Goal: Task Accomplishment & Management: Use online tool/utility

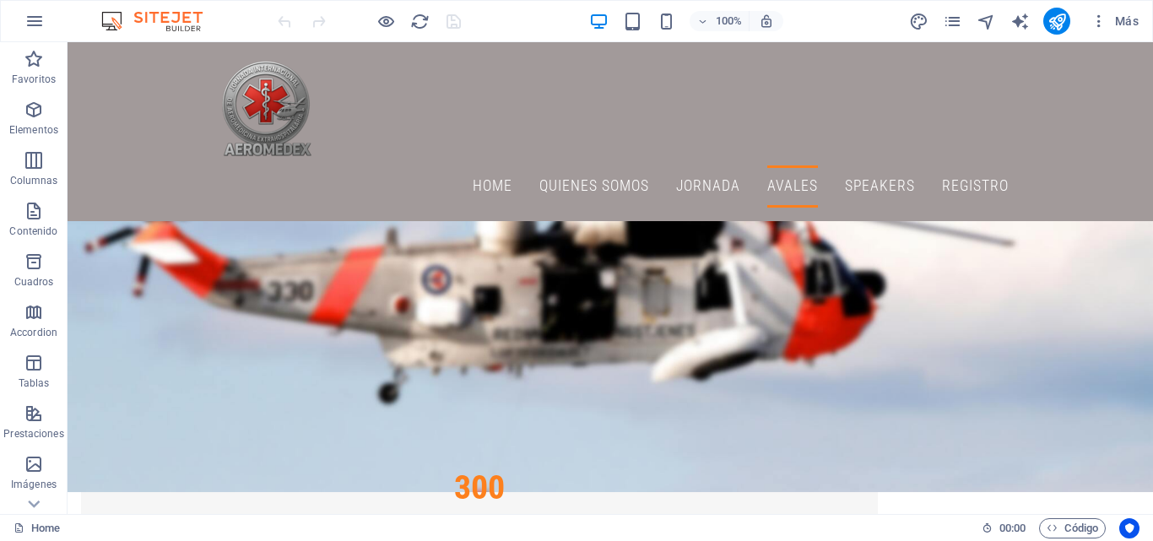
scroll to position [4518, 0]
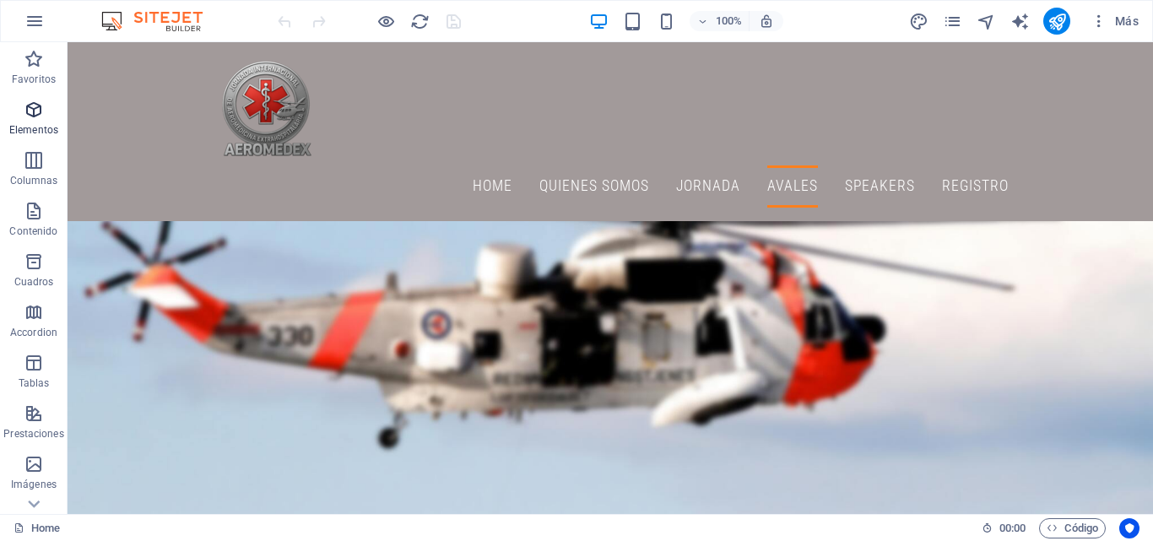
click at [35, 108] on icon "button" at bounding box center [34, 110] width 20 height 20
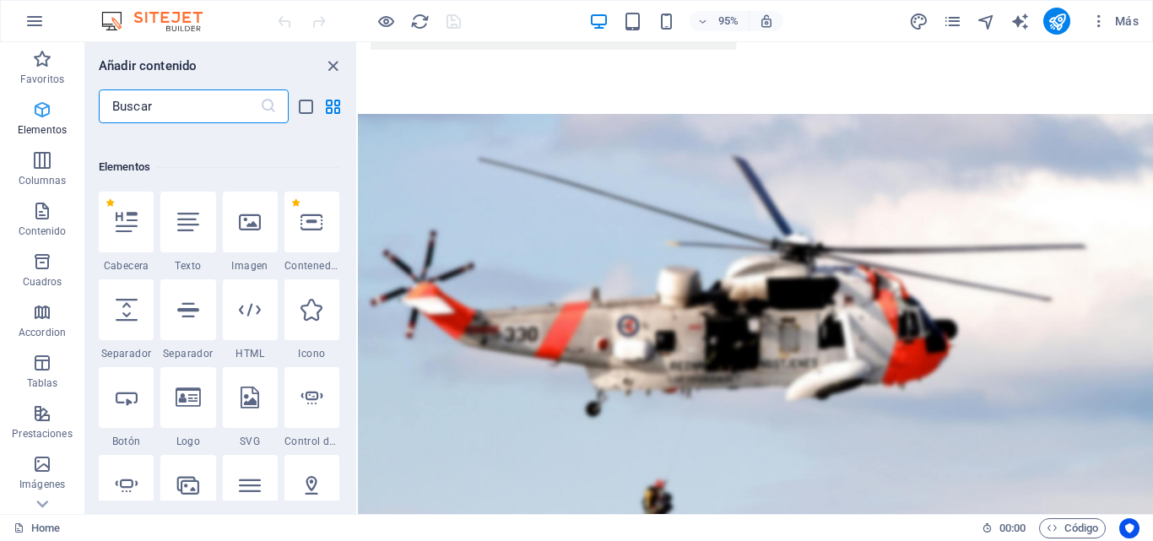
scroll to position [318, 0]
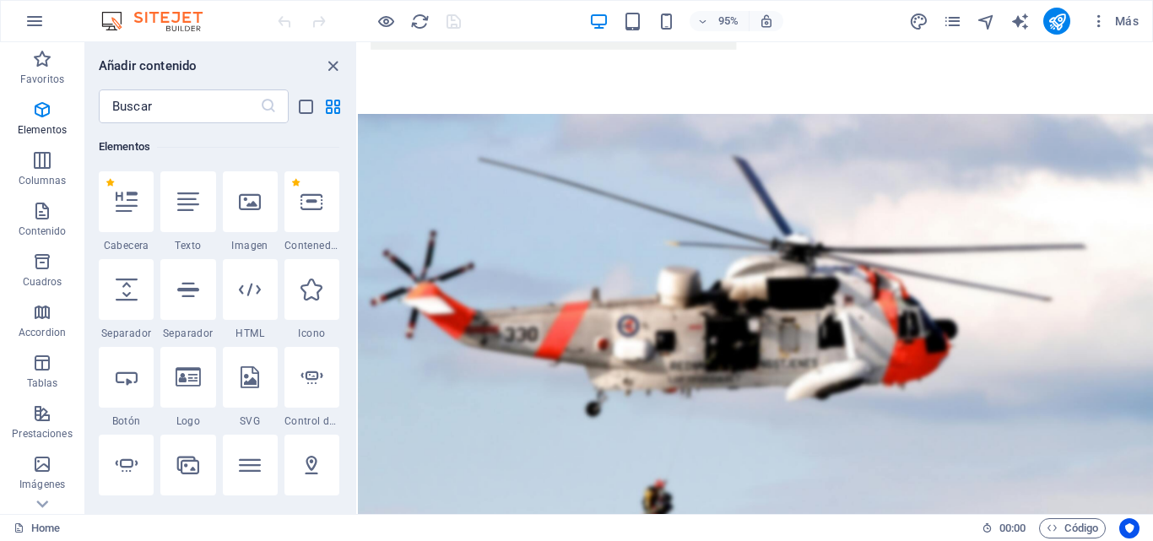
click at [352, 139] on div "Favoritos 1 Star Cabecera 1 Star Contenedor Elementos 1 Star Cabecera 1 Star Te…" at bounding box center [220, 311] width 271 height 377
click at [351, 139] on div "Favoritos 1 Star Cabecera 1 Star Contenedor Elementos 1 Star Cabecera 1 Star Te…" at bounding box center [220, 311] width 271 height 377
drag, startPoint x: 348, startPoint y: 136, endPoint x: 348, endPoint y: 148, distance: 11.8
click at [347, 153] on div "Favoritos 1 Star Cabecera 1 Star Contenedor Elementos 1 Star Cabecera 1 Star Te…" at bounding box center [220, 311] width 271 height 377
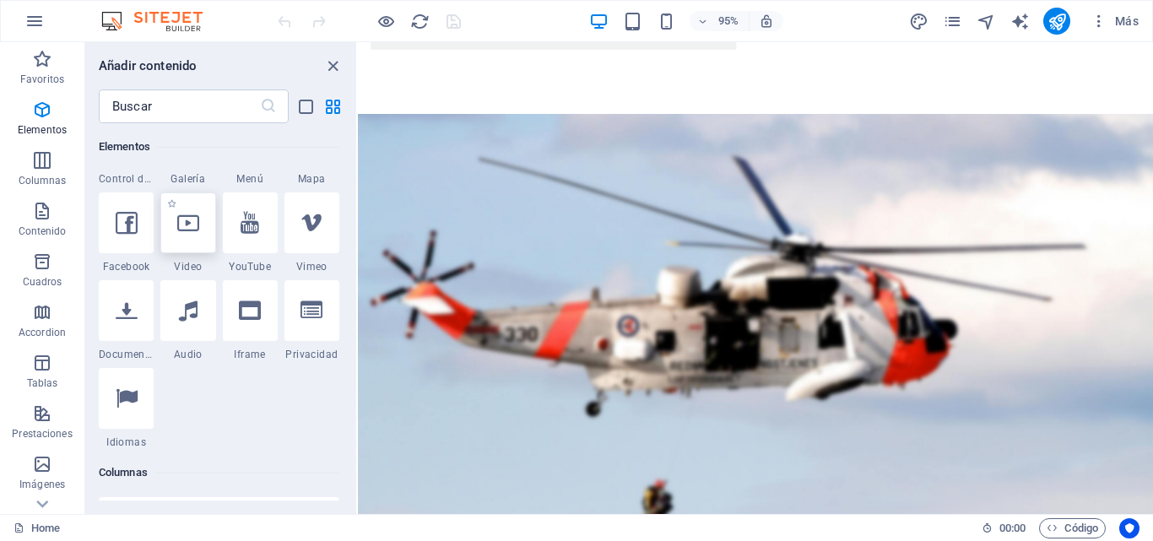
click at [186, 245] on div at bounding box center [187, 222] width 55 height 61
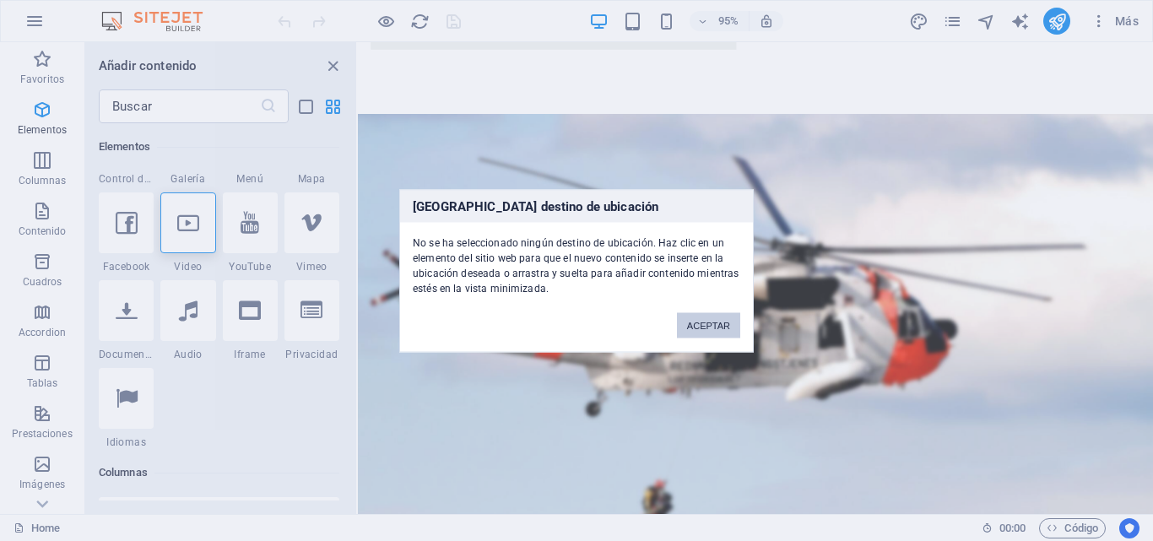
click at [710, 322] on button "ACEPTAR" at bounding box center [708, 324] width 63 height 25
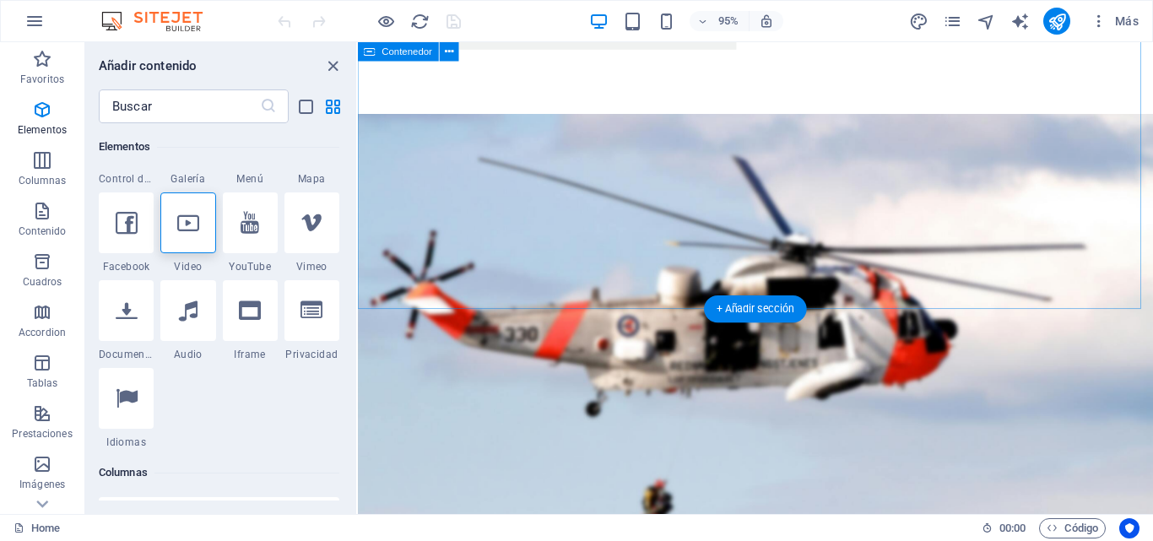
click at [759, 307] on div "+ Añadir sección" at bounding box center [755, 308] width 103 height 27
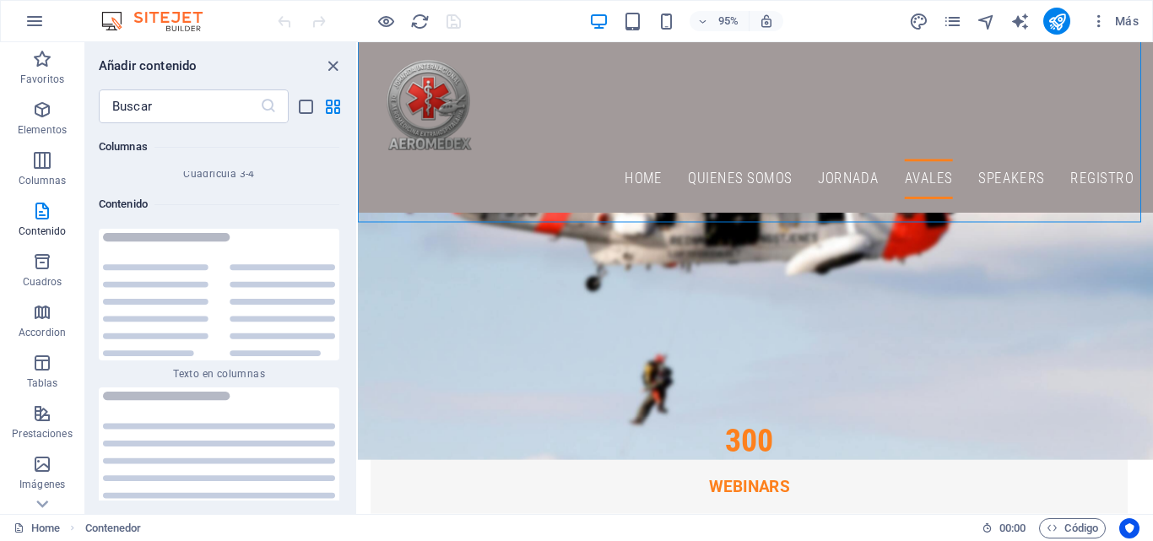
scroll to position [4518, 0]
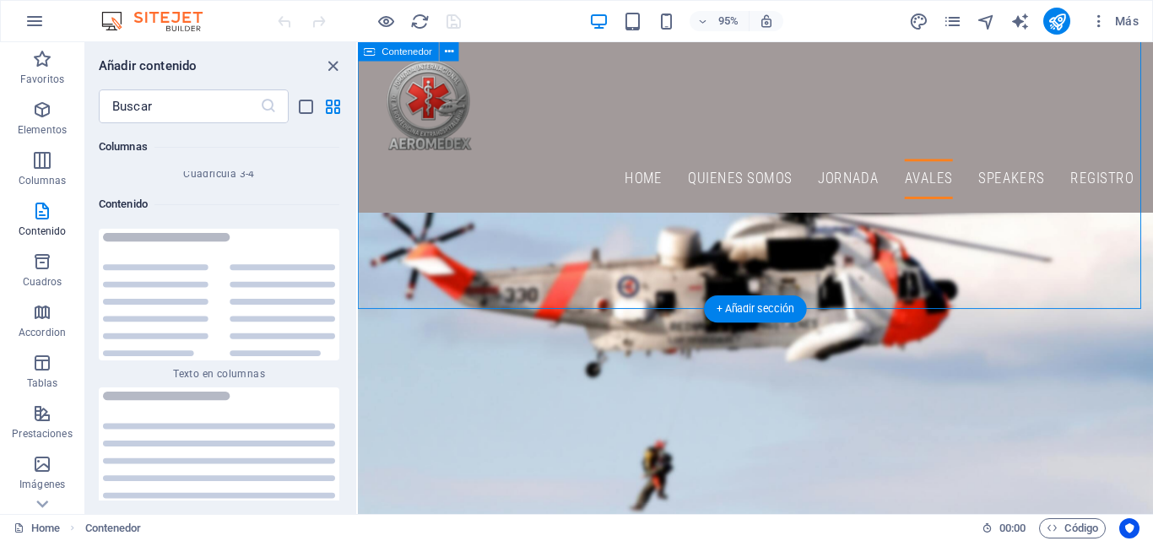
drag, startPoint x: 656, startPoint y: 292, endPoint x: 647, endPoint y: 294, distance: 9.4
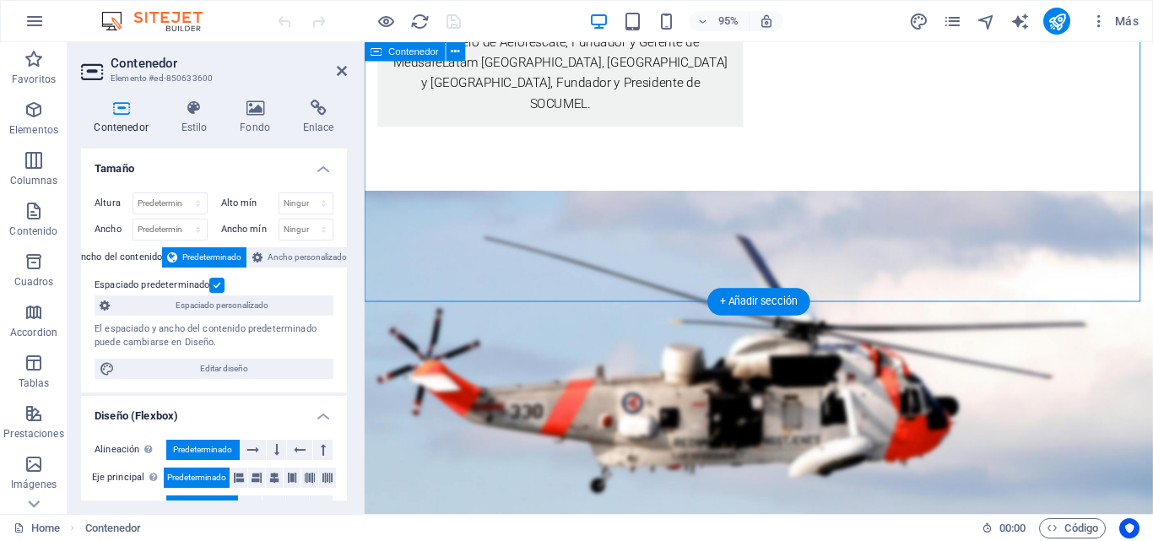
scroll to position [4508, 0]
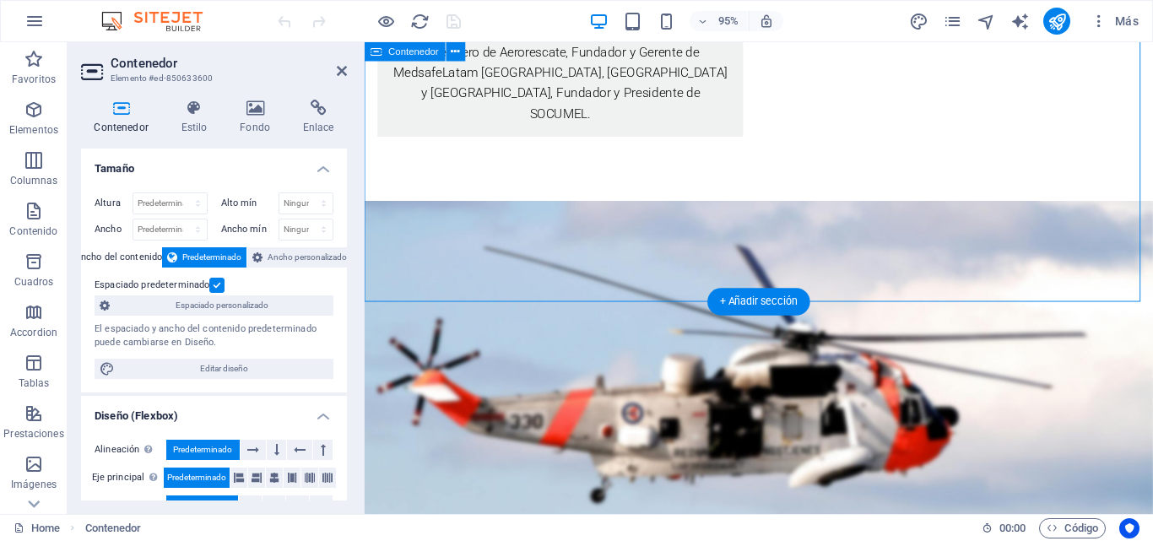
click at [344, 71] on icon at bounding box center [342, 71] width 10 height 14
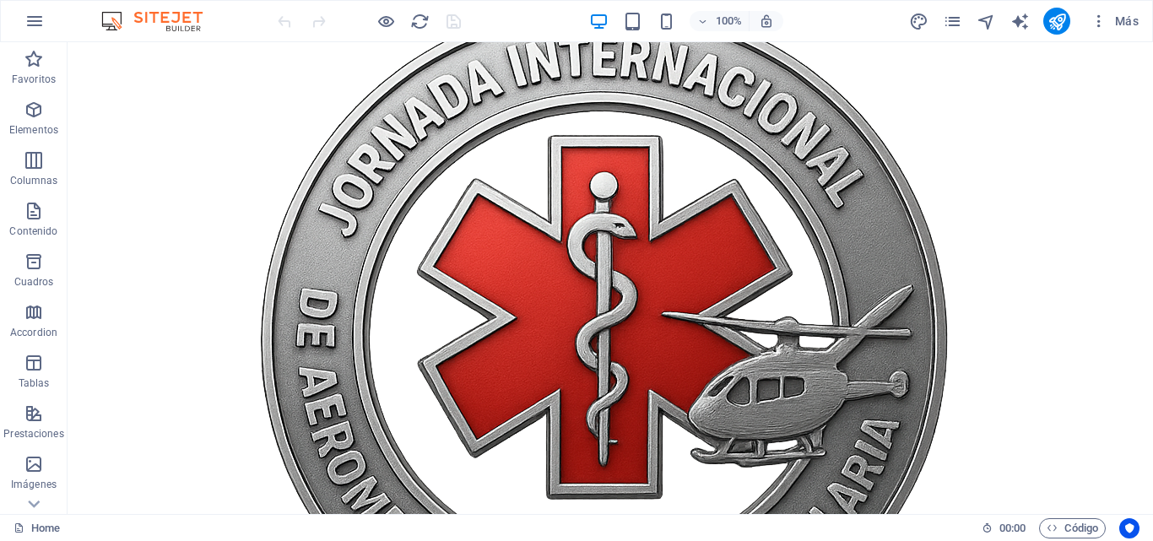
scroll to position [2504, 0]
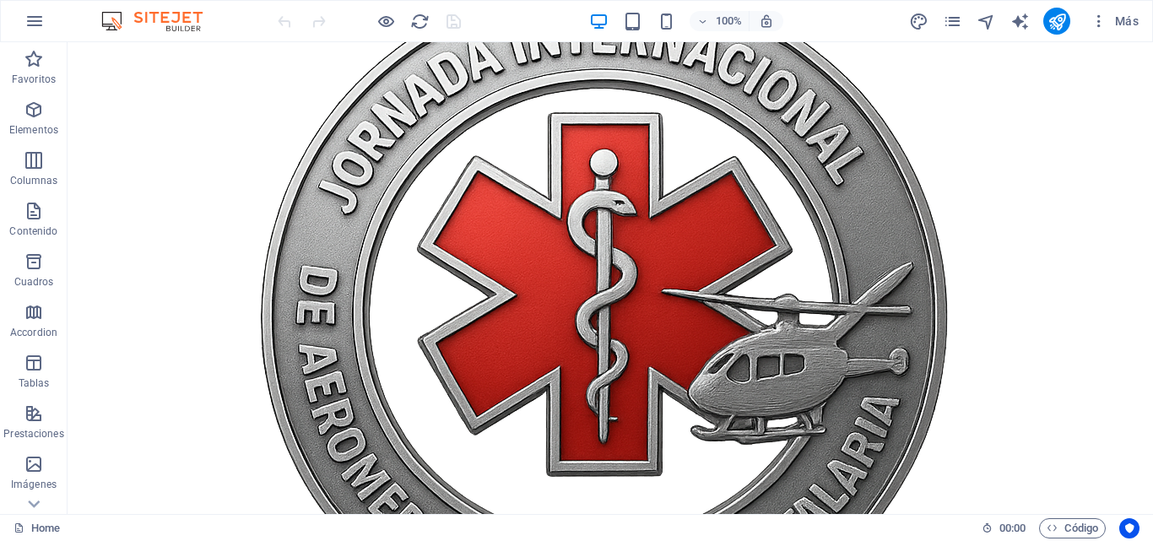
drag, startPoint x: 723, startPoint y: 129, endPoint x: 704, endPoint y: 228, distance: 100.6
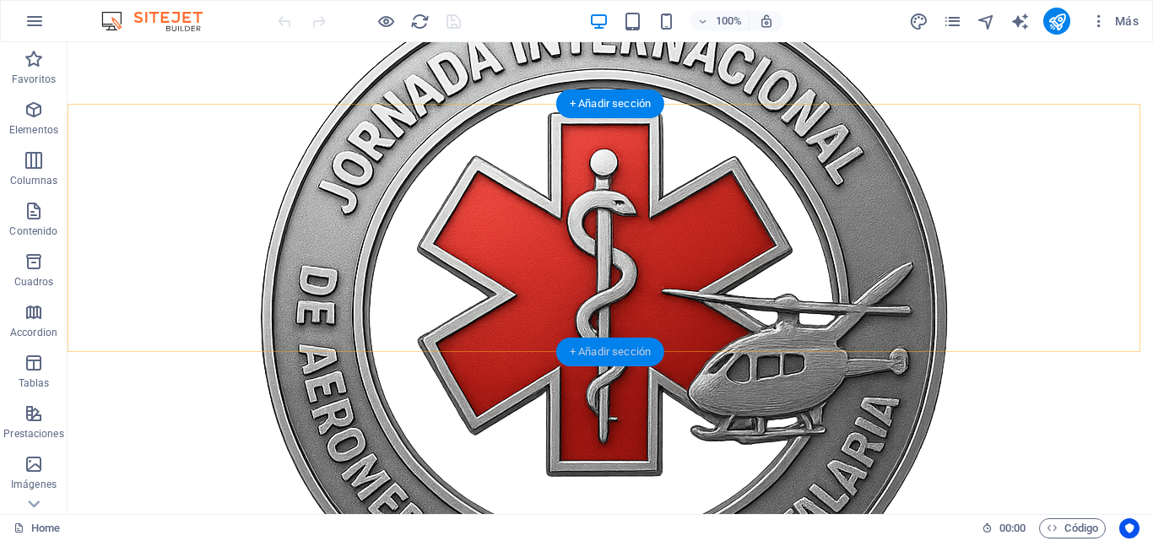
click at [619, 353] on div "+ Añadir sección" at bounding box center [610, 352] width 108 height 29
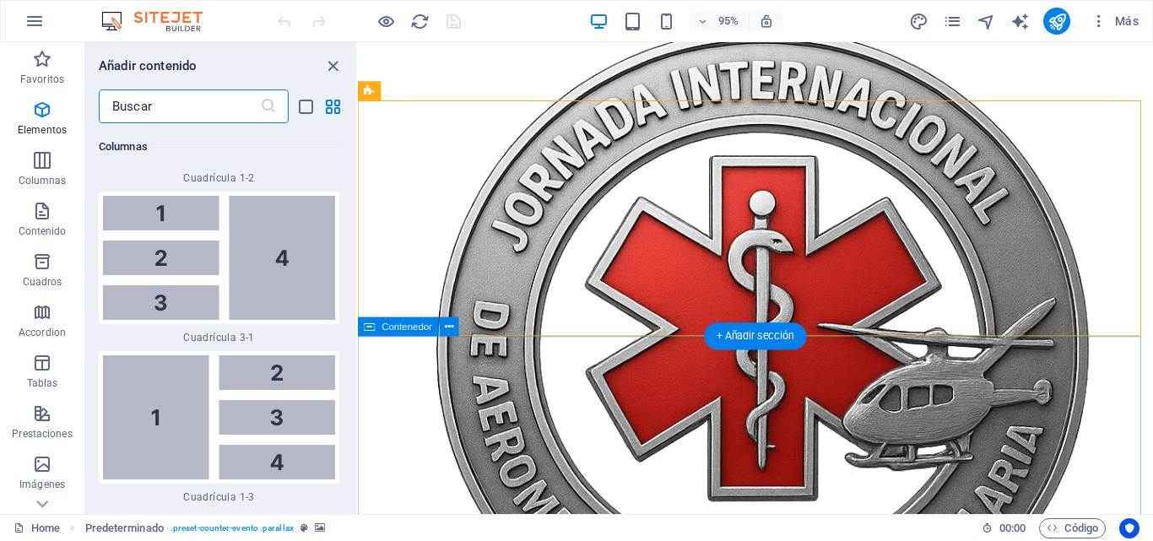
scroll to position [5668, 0]
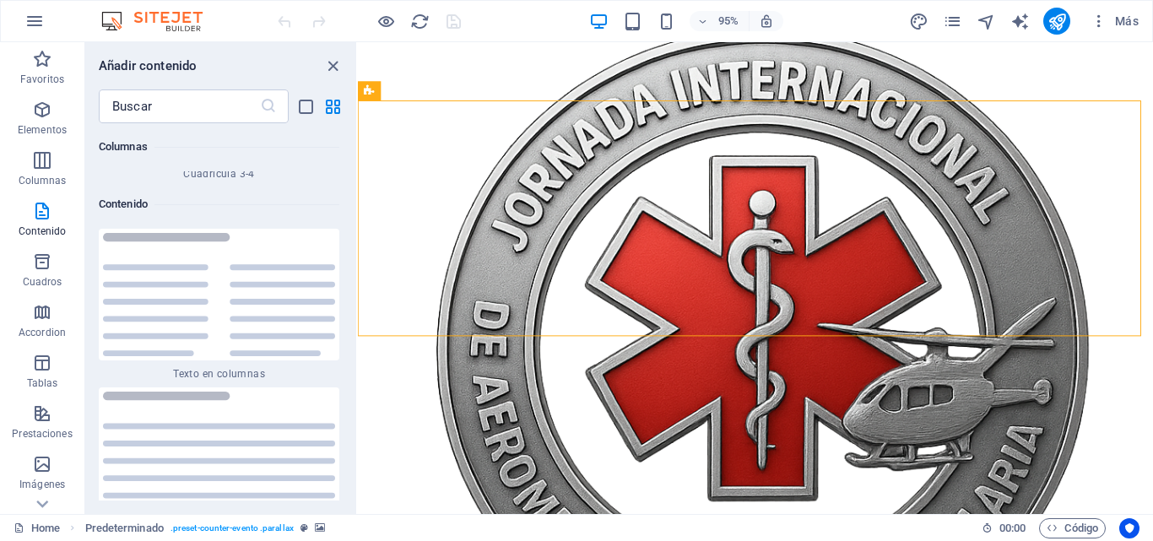
drag, startPoint x: 348, startPoint y: 192, endPoint x: 350, endPoint y: 179, distance: 13.7
click at [350, 179] on div "Favoritos 1 Star Cabecera 1 Star Contenedor Elementos 1 Star Cabecera 1 Star Te…" at bounding box center [220, 311] width 271 height 377
drag, startPoint x: 349, startPoint y: 184, endPoint x: 350, endPoint y: 197, distance: 12.7
click at [346, 201] on div "Favoritos 1 Star Cabecera 1 Star Contenedor Elementos 1 Star Cabecera 1 Star Te…" at bounding box center [220, 311] width 271 height 377
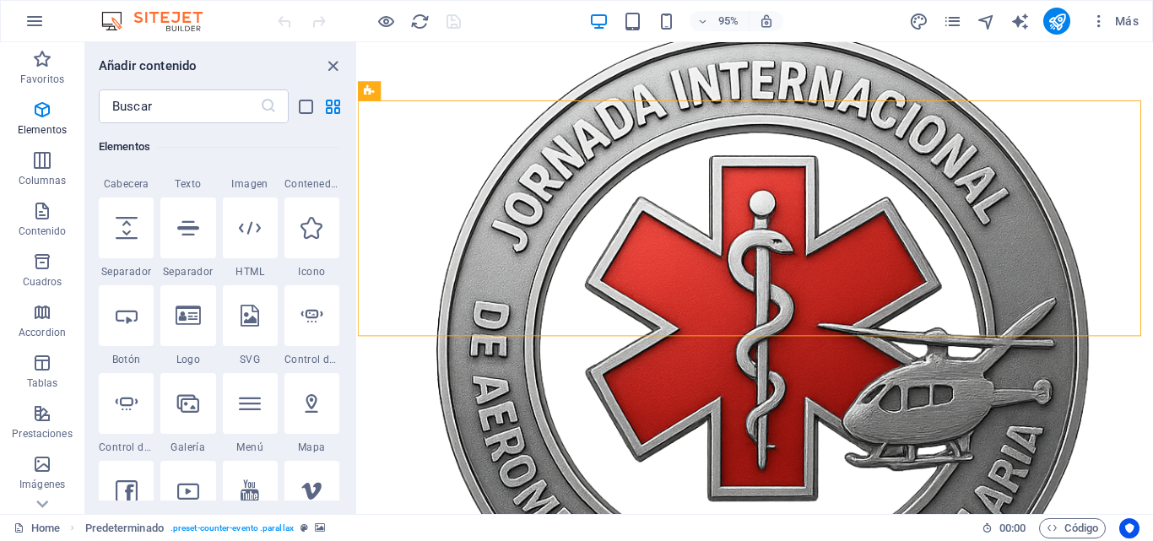
scroll to position [532, 0]
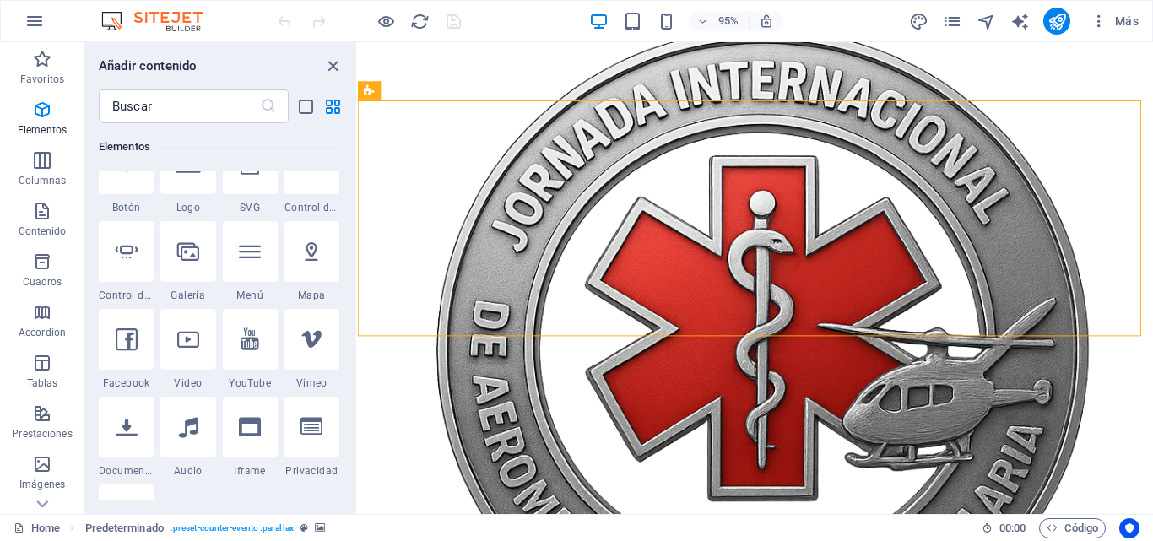
drag, startPoint x: 353, startPoint y: 192, endPoint x: -1, endPoint y: 99, distance: 365.8
click at [188, 351] on div at bounding box center [187, 339] width 55 height 61
select select "%"
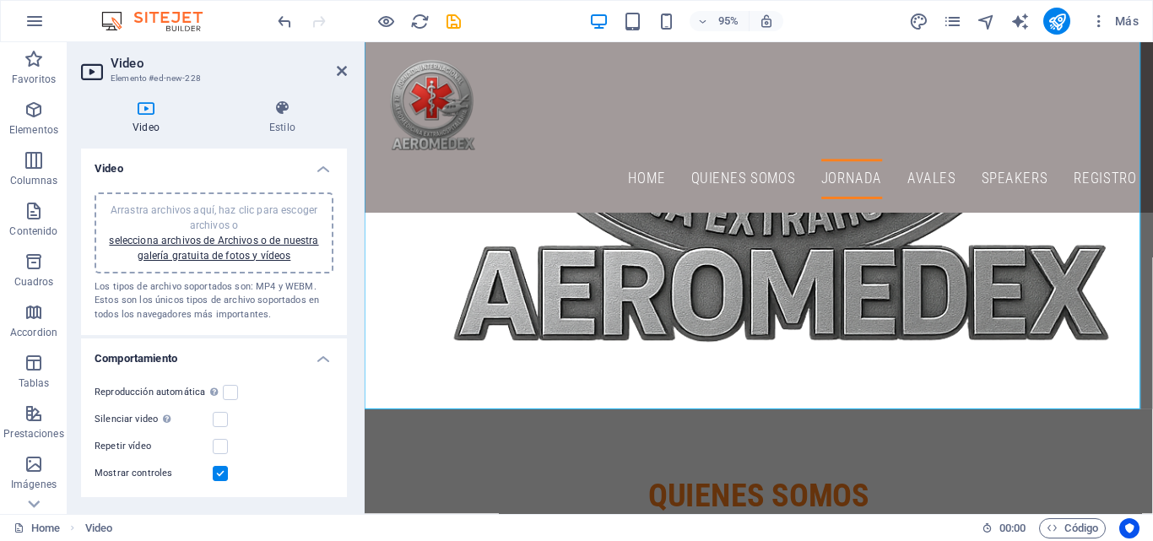
scroll to position [2724, 0]
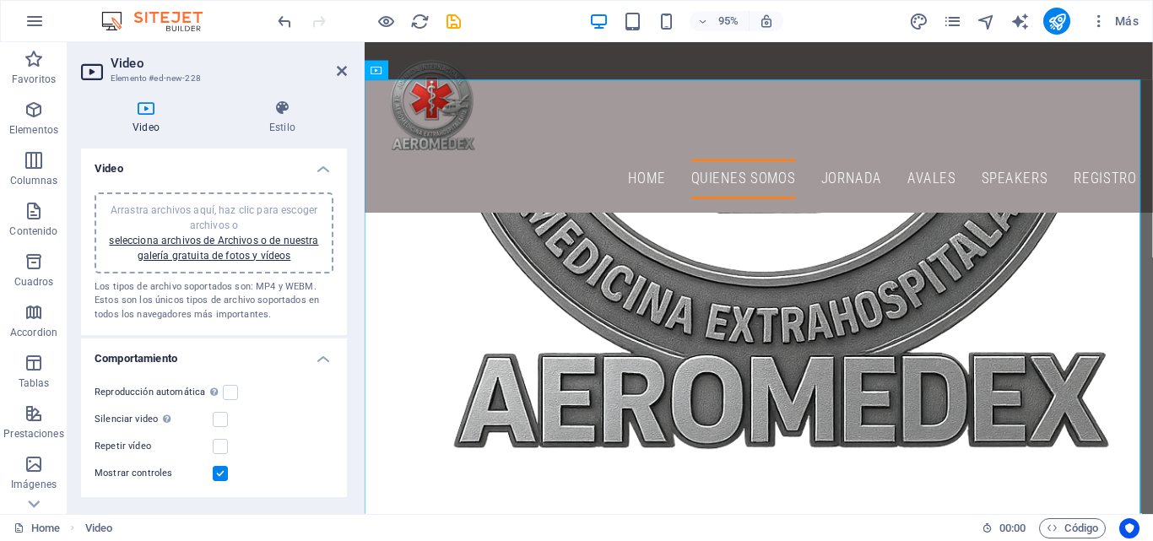
click at [251, 248] on div "Arrastra archivos aquí, haz clic para escoger archivos o selecciona archivos de…" at bounding box center [214, 233] width 219 height 61
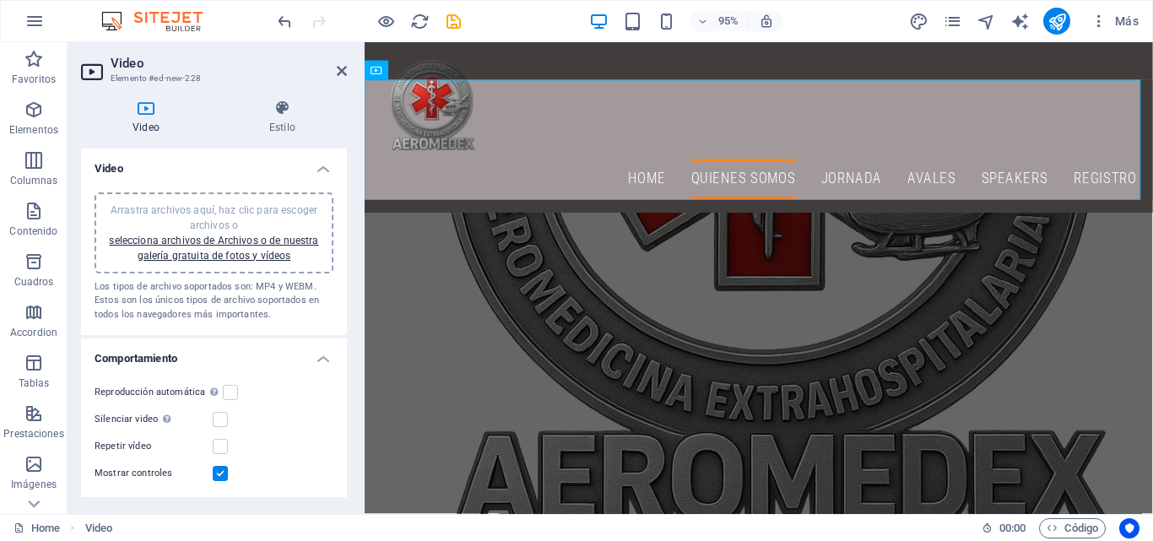
drag, startPoint x: 1186, startPoint y: 167, endPoint x: 768, endPoint y: 227, distance: 422.0
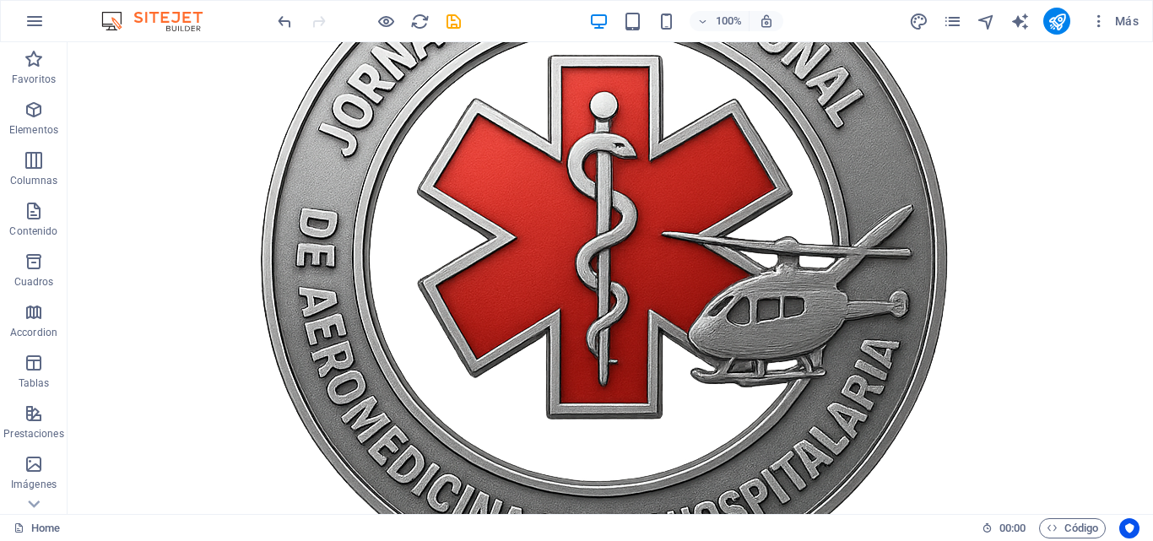
scroll to position [2585, 0]
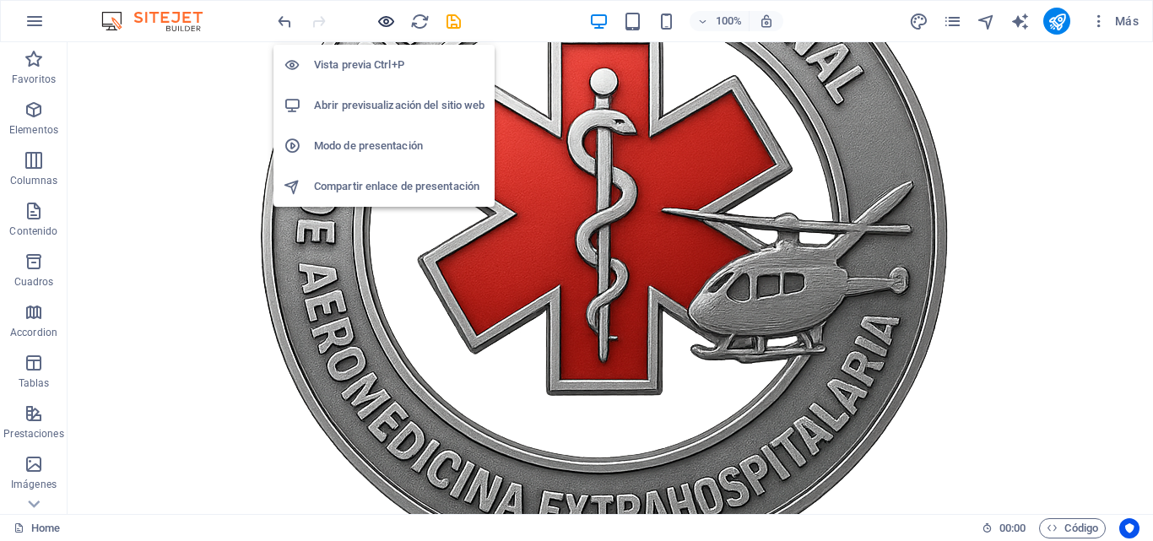
click at [384, 21] on icon "button" at bounding box center [385, 21] width 19 height 19
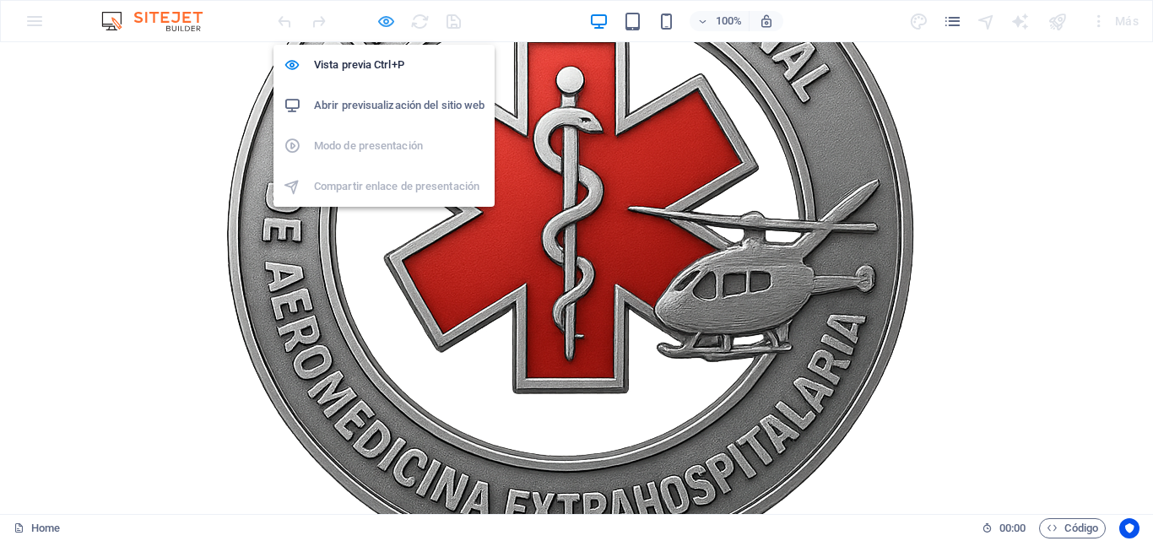
click at [385, 16] on icon "button" at bounding box center [385, 21] width 19 height 19
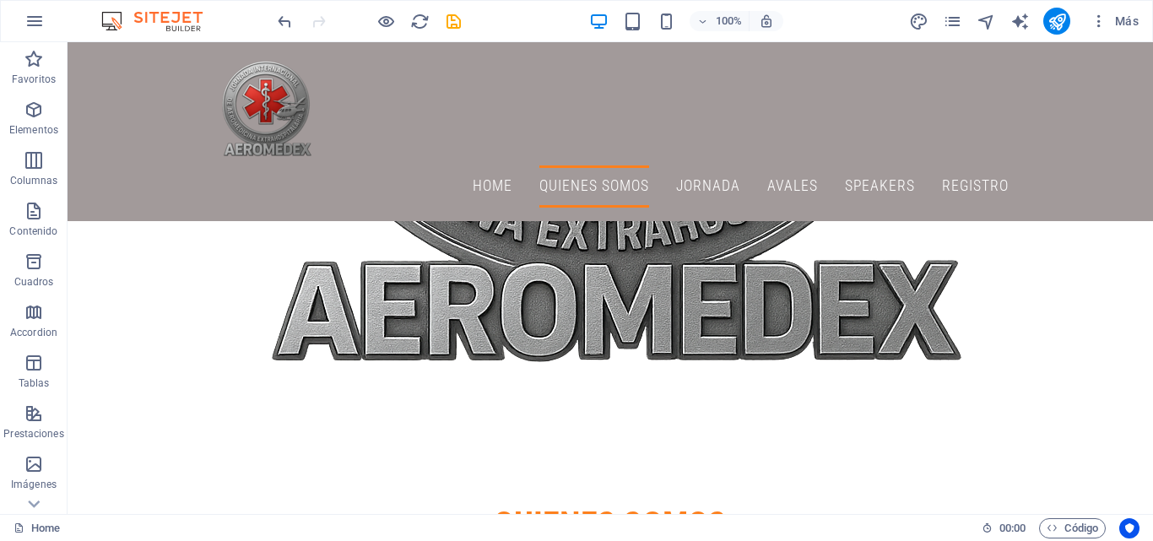
scroll to position [2776, 0]
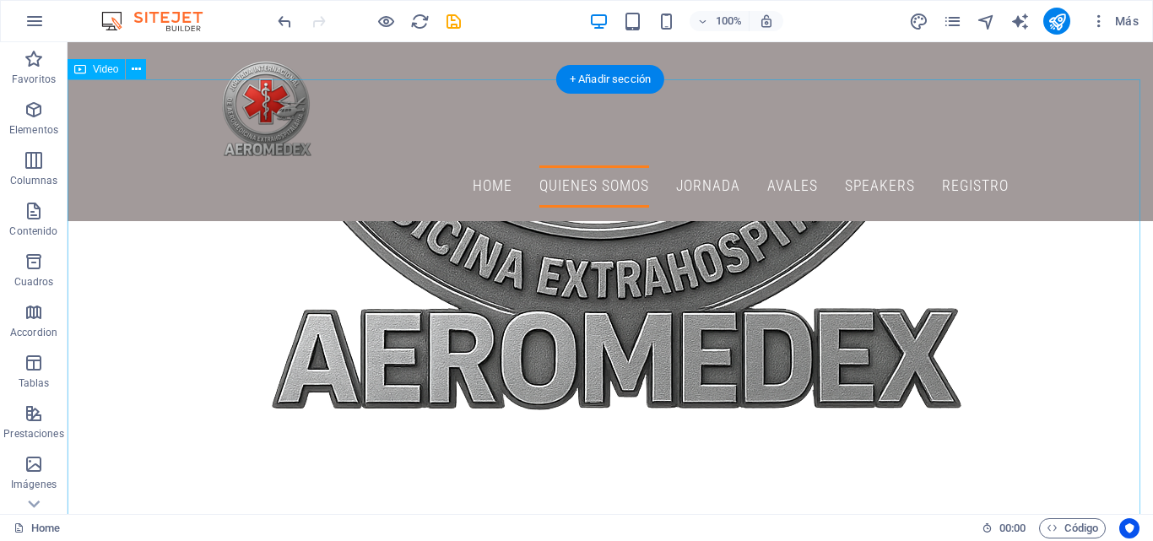
select select "%"
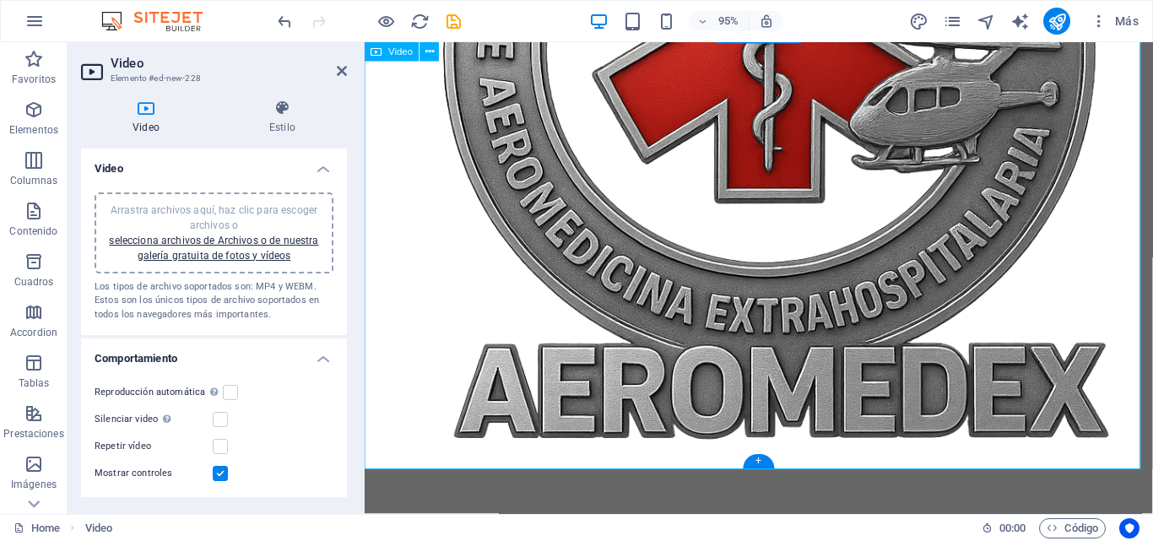
click at [278, 111] on icon at bounding box center [282, 108] width 129 height 17
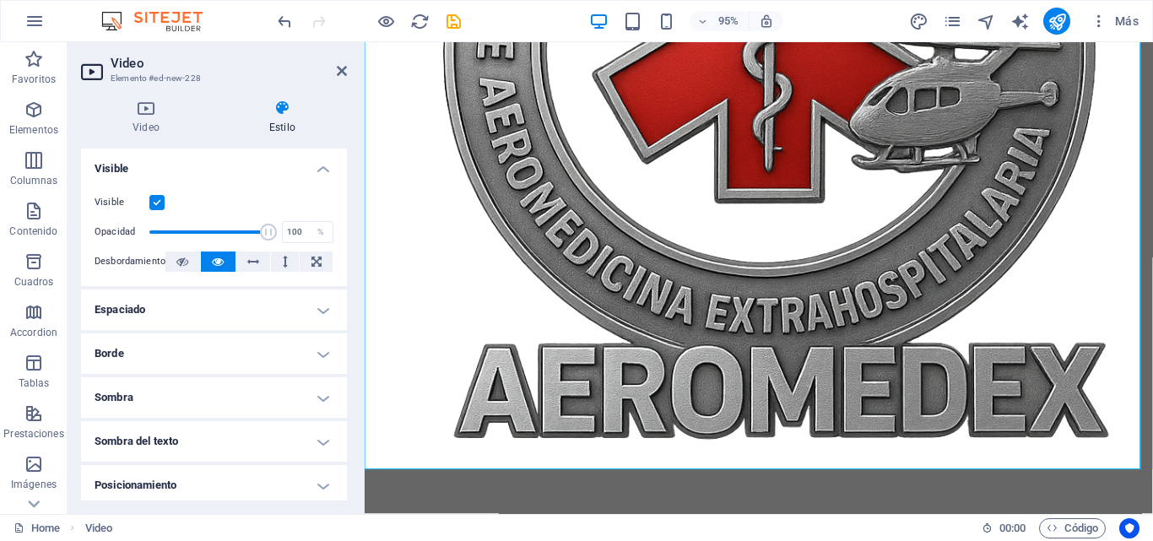
drag, startPoint x: 340, startPoint y: 247, endPoint x: 338, endPoint y: 279, distance: 32.1
click at [338, 279] on div "Visible Opacidad 100 % Desbordamiento" at bounding box center [214, 232] width 266 height 107
drag, startPoint x: 343, startPoint y: 285, endPoint x: 342, endPoint y: 304, distance: 18.6
click at [342, 304] on ul "Diseño La forma en la que este elemento se expande en la disposición (Flexbox).…" at bounding box center [214, 415] width 266 height 532
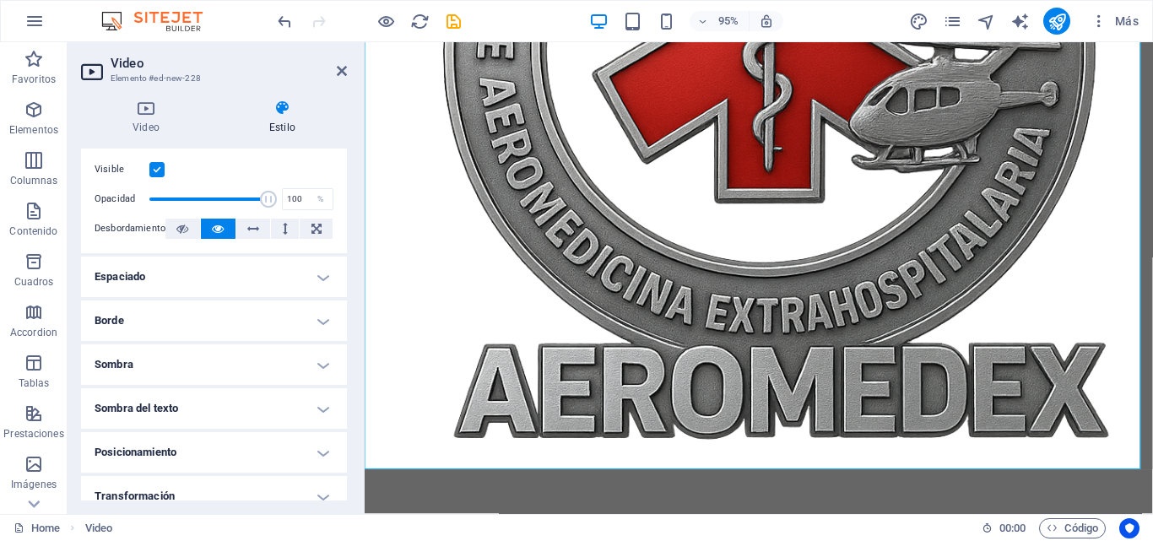
scroll to position [0, 0]
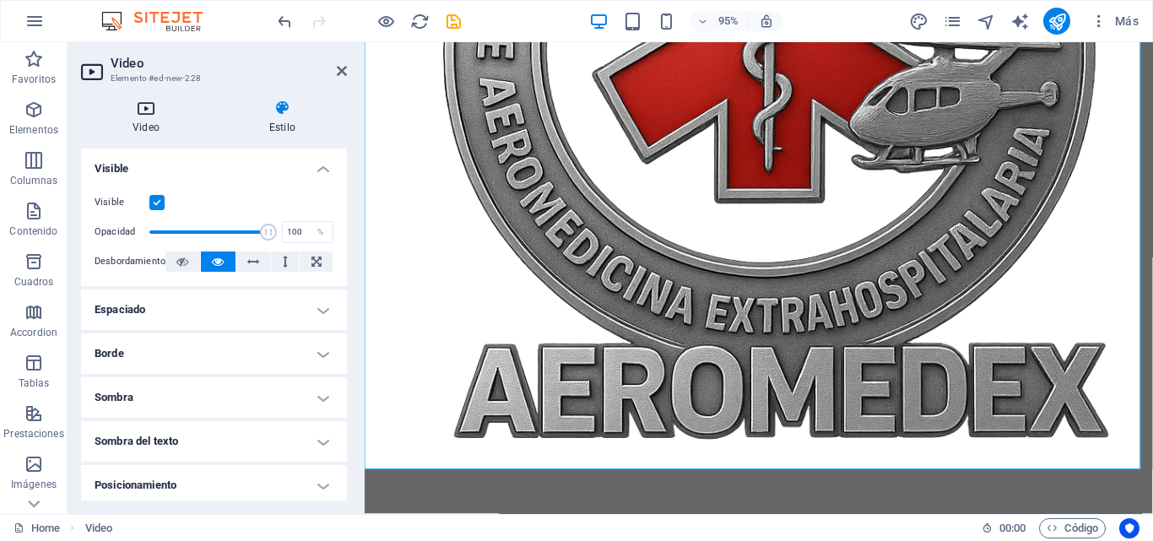
click at [143, 110] on icon at bounding box center [146, 108] width 130 height 17
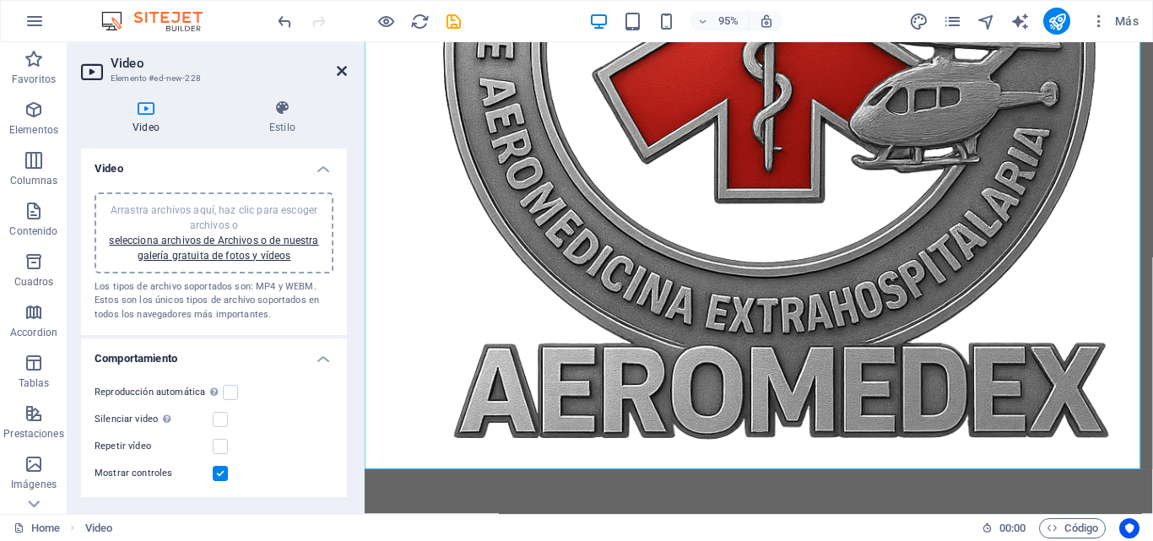
click at [339, 73] on icon at bounding box center [342, 71] width 10 height 14
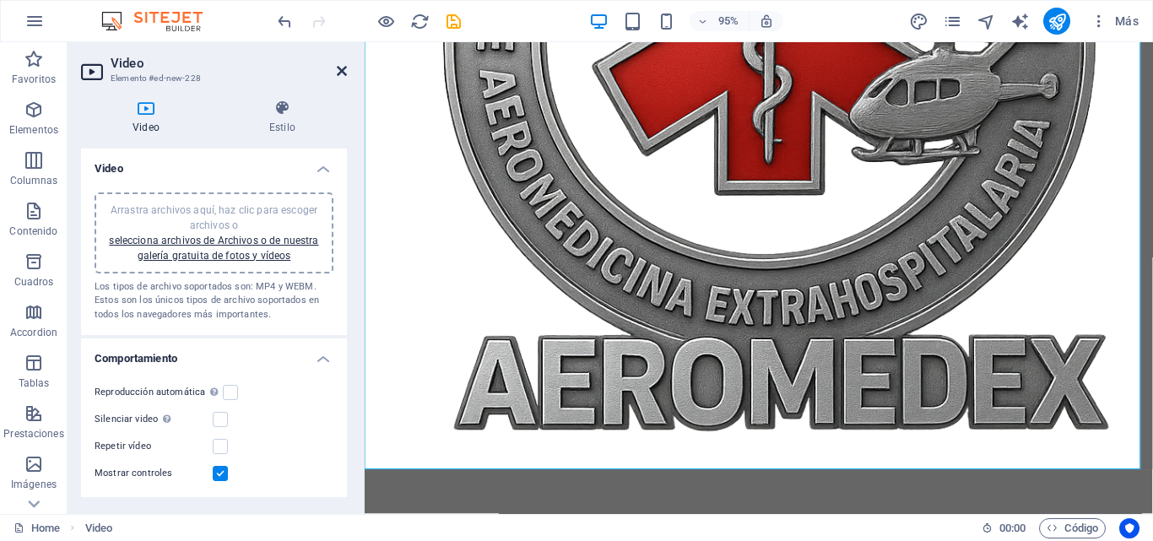
scroll to position [2826, 0]
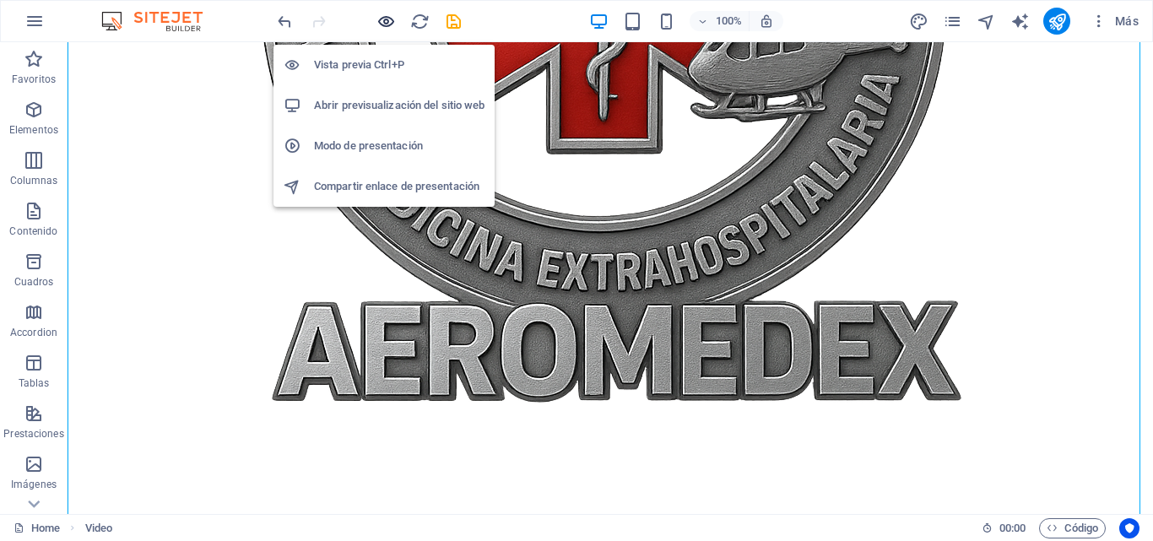
click at [384, 24] on icon "button" at bounding box center [385, 21] width 19 height 19
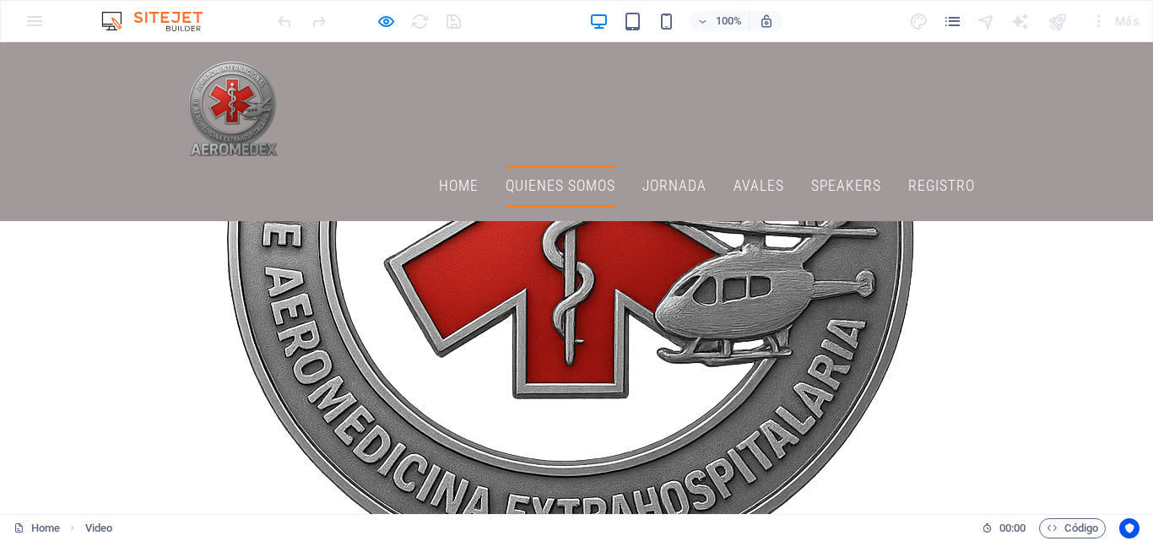
scroll to position [2513, 0]
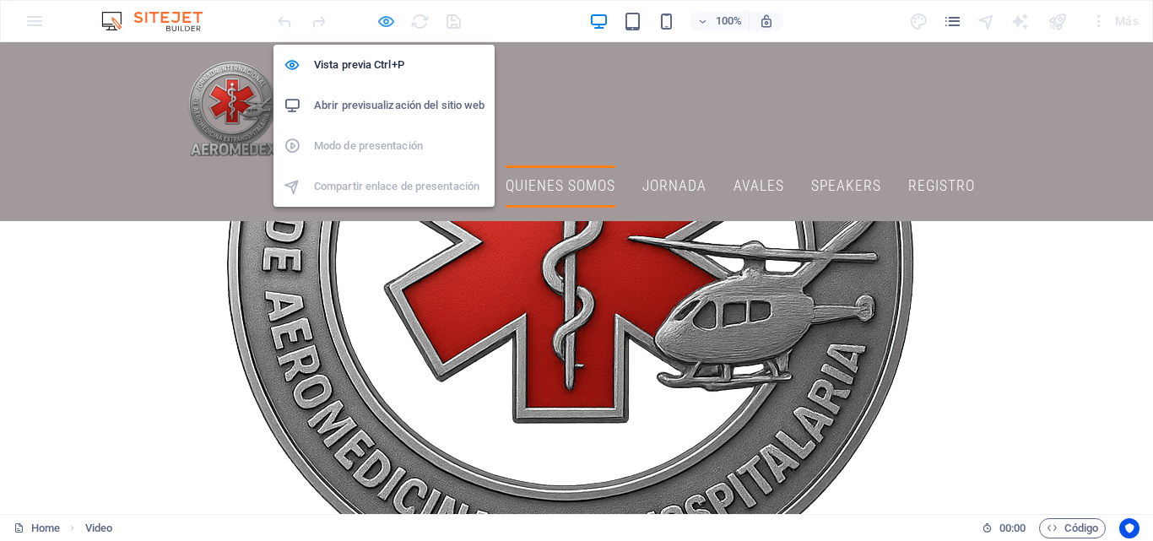
click at [386, 25] on icon "button" at bounding box center [385, 21] width 19 height 19
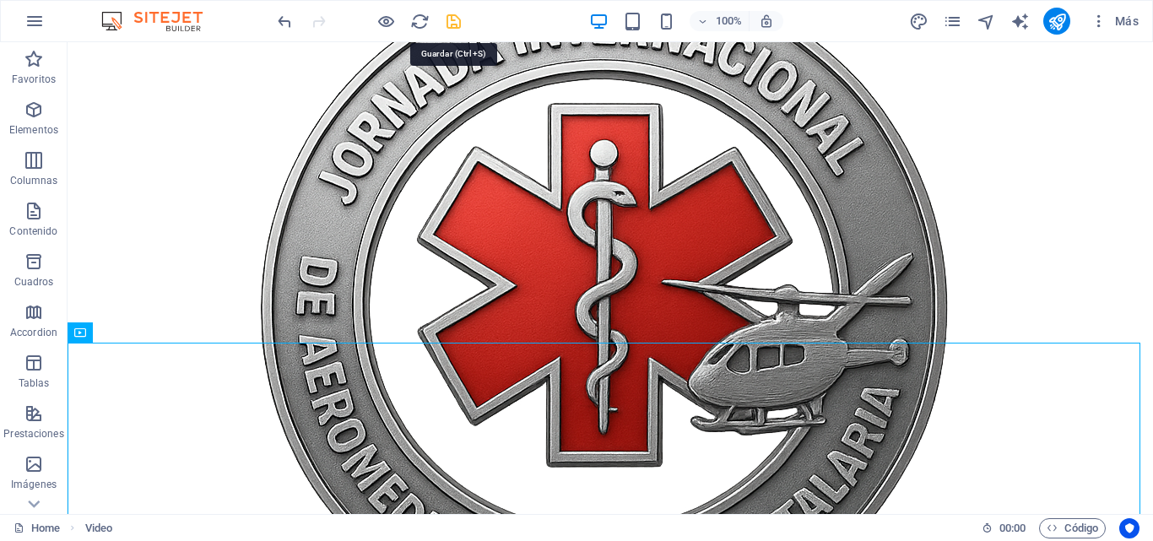
click at [451, 22] on icon "save" at bounding box center [453, 21] width 19 height 19
checkbox input "false"
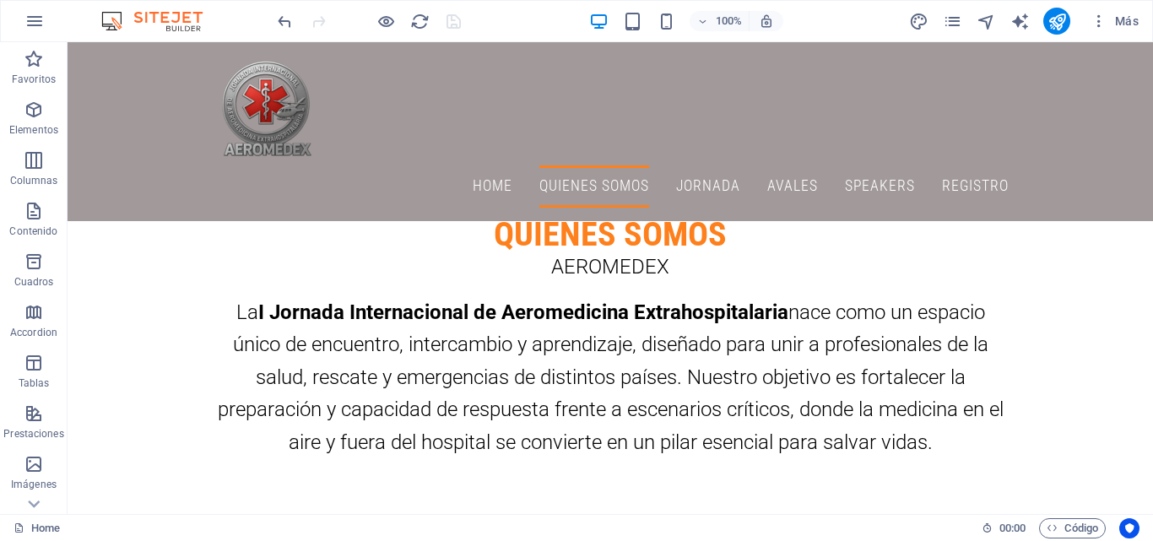
scroll to position [3089, 0]
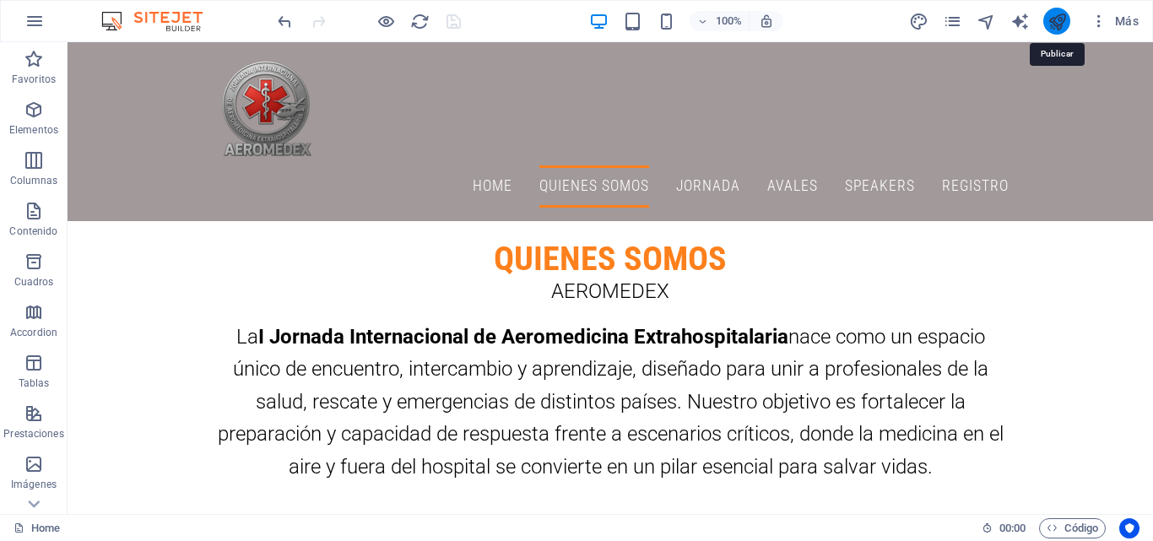
click at [1058, 24] on icon "publish" at bounding box center [1056, 21] width 19 height 19
